Goal: Browse casually

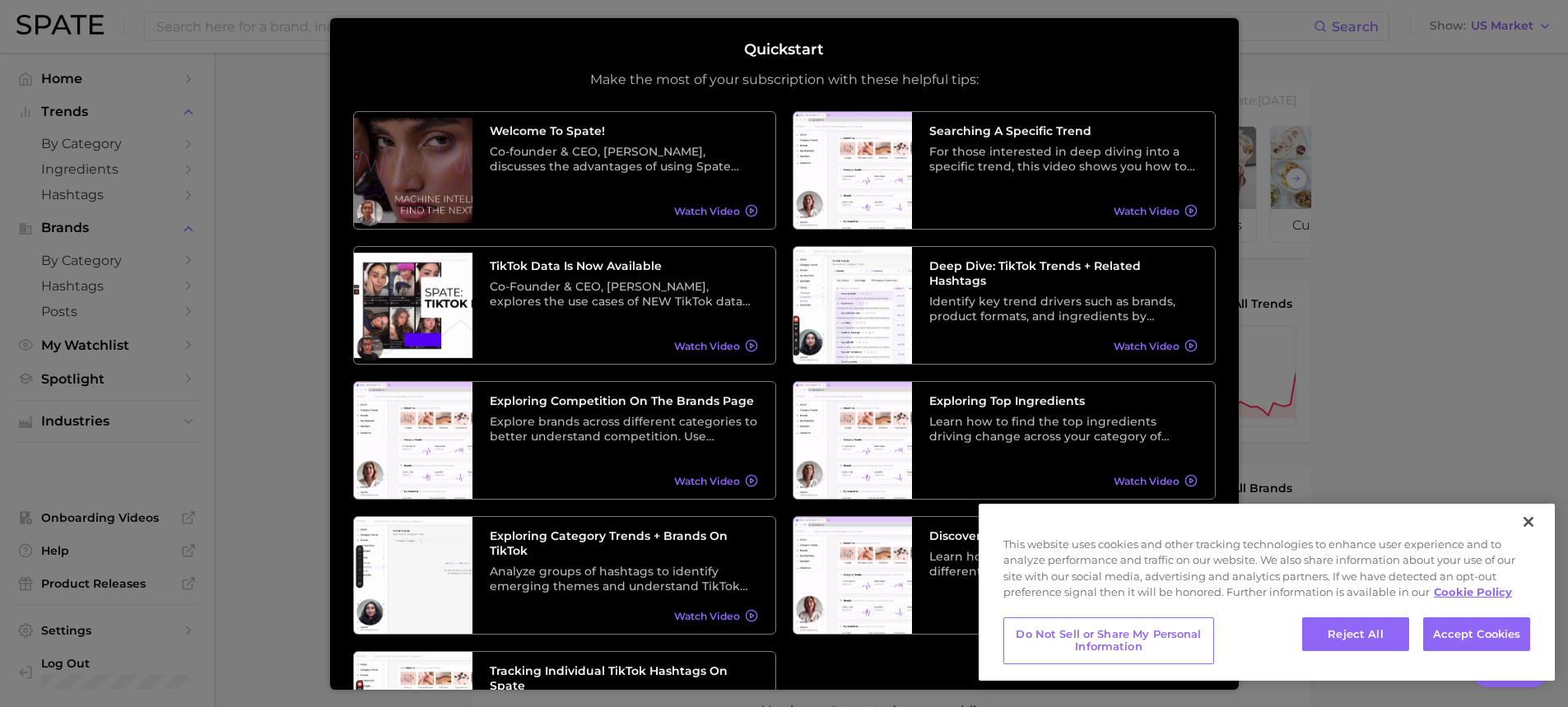
click at [1388, 254] on div at bounding box center [784, 662] width 1568 height 1325
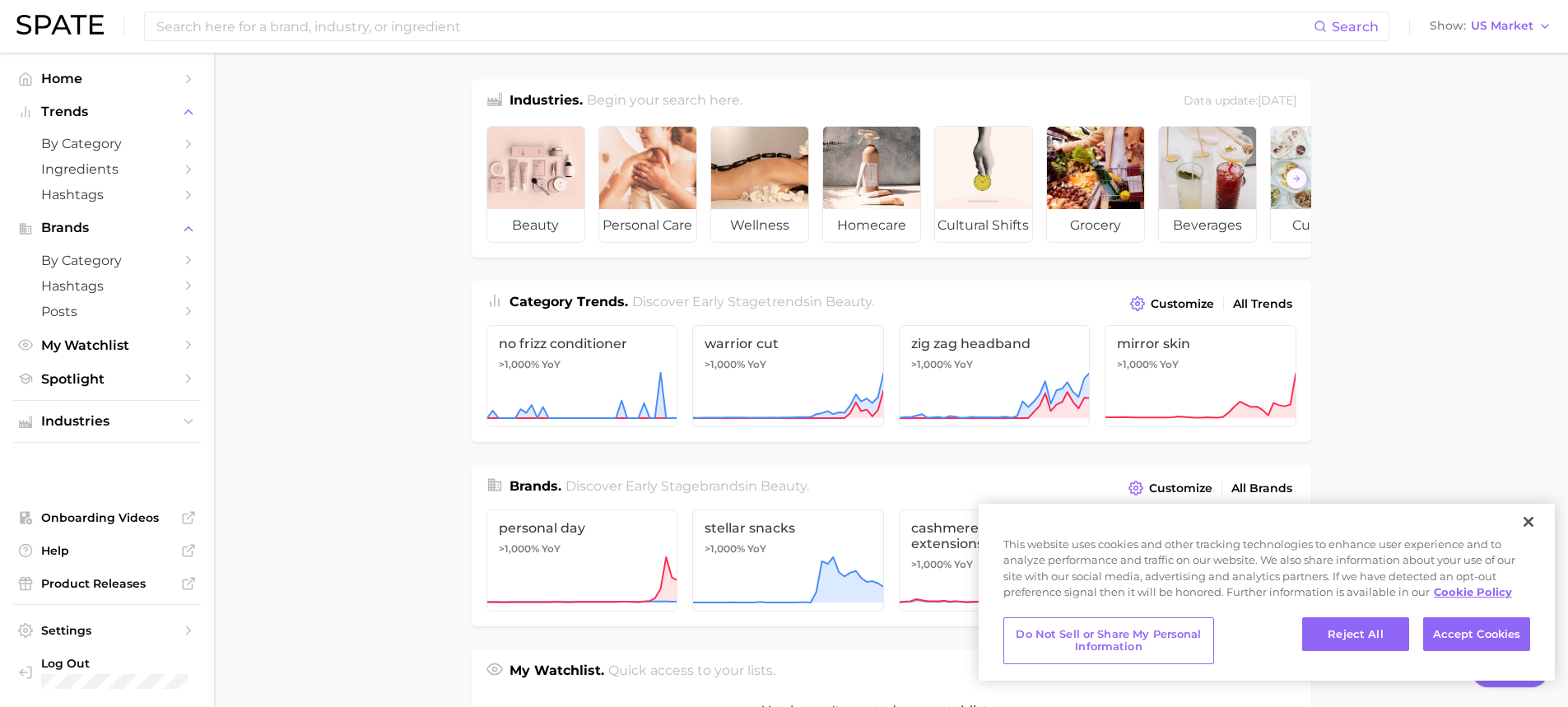
click at [1485, 413] on main "Industries. Begin your search here. Data update: [DATE] beauty personal care we…" at bounding box center [892, 682] width 1354 height 1260
click at [1524, 529] on button "Close" at bounding box center [1528, 521] width 36 height 36
